Goal: Information Seeking & Learning: Find specific fact

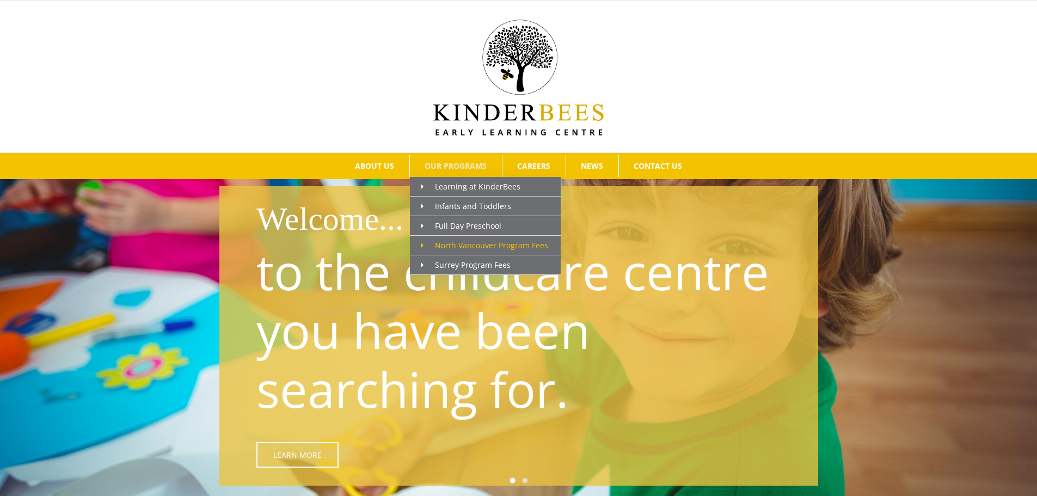
click at [485, 242] on span "North Vancouver Program Fees" at bounding box center [484, 245] width 127 height 10
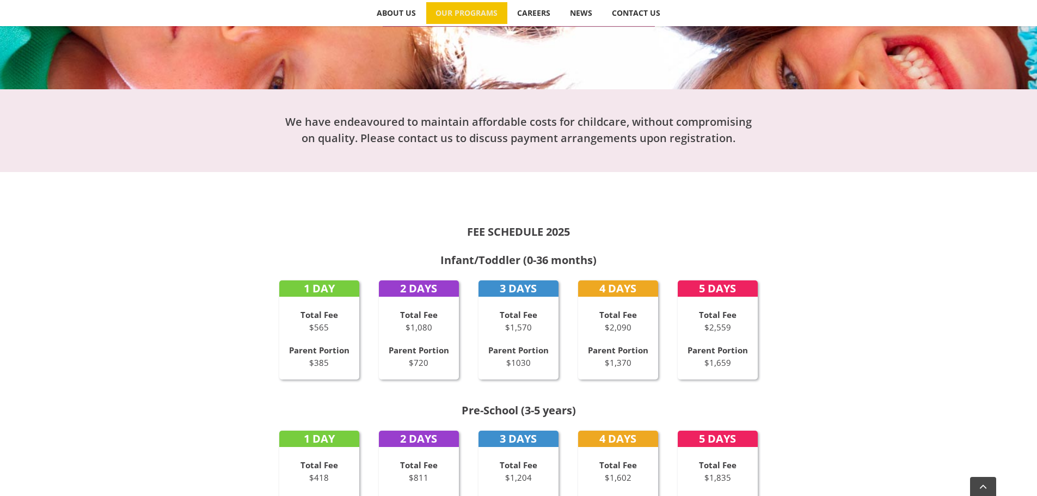
scroll to position [490, 0]
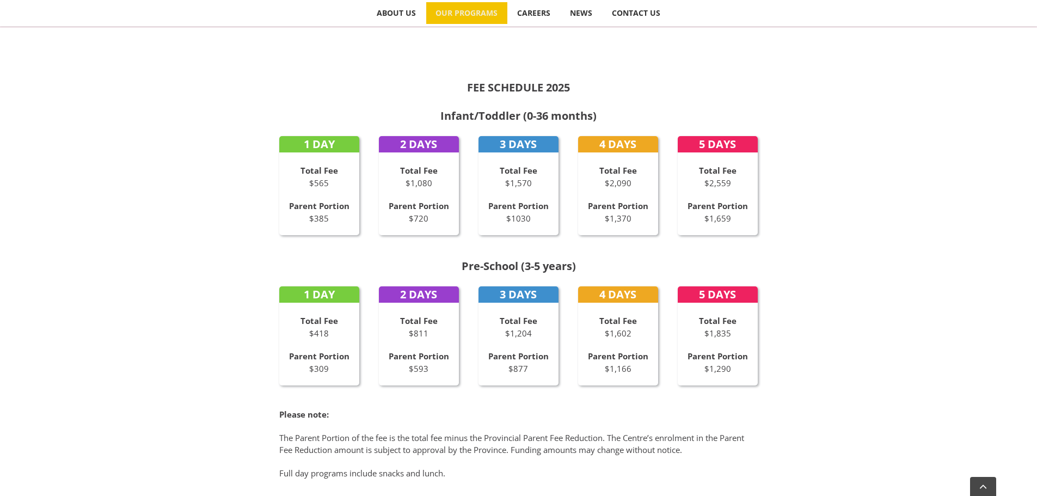
drag, startPoint x: 509, startPoint y: 205, endPoint x: 528, endPoint y: 223, distance: 26.2
click at [528, 223] on p "Parent Portion $1030" at bounding box center [518, 212] width 81 height 24
drag, startPoint x: 704, startPoint y: 219, endPoint x: 734, endPoint y: 218, distance: 29.9
click at [734, 218] on p "Parent Portion $1,659" at bounding box center [718, 212] width 81 height 24
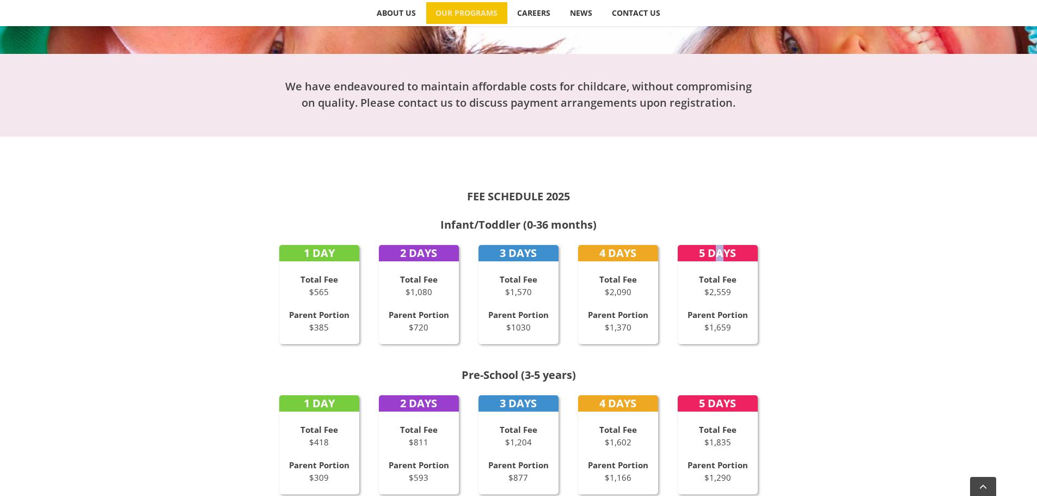
click at [719, 253] on strong "5 DAYS" at bounding box center [717, 252] width 37 height 15
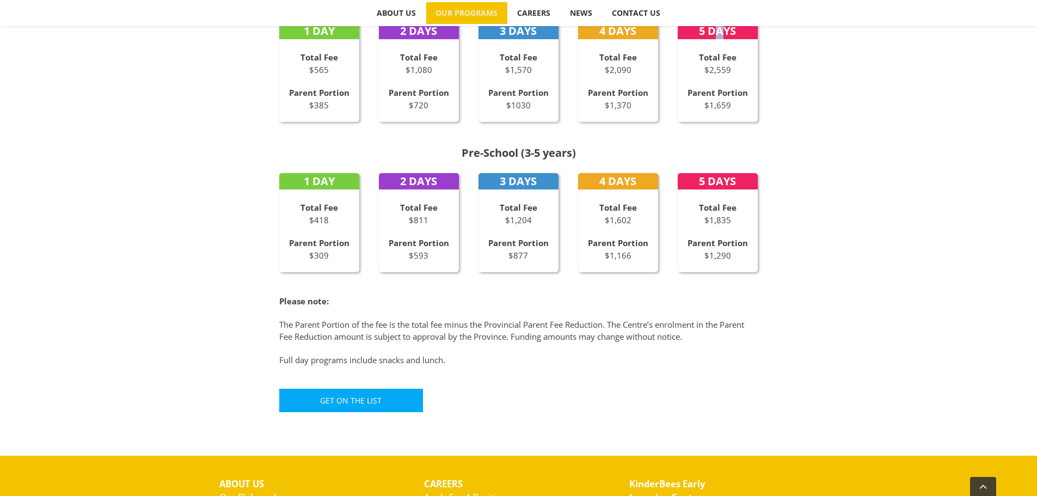
scroll to position [599, 0]
